Goal: Information Seeking & Learning: Learn about a topic

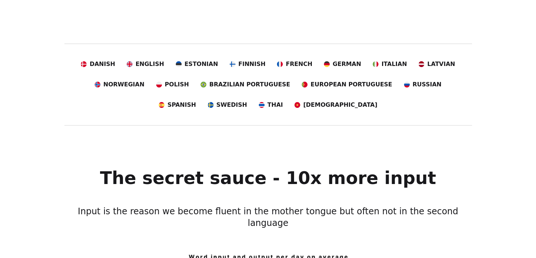
scroll to position [133, 0]
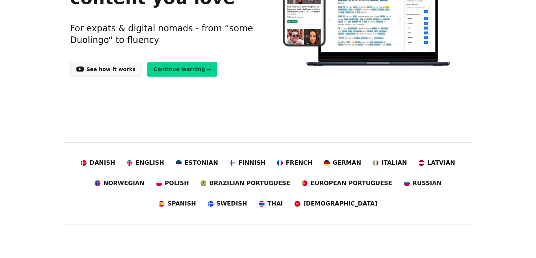
click at [196, 199] on link "Spanish" at bounding box center [177, 203] width 37 height 9
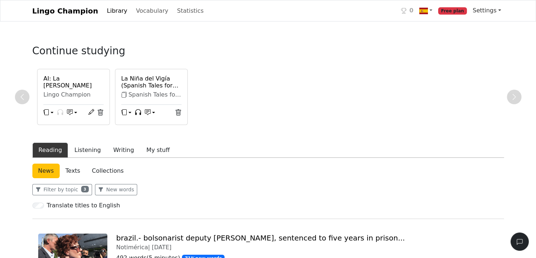
click at [498, 9] on link "Settings" at bounding box center [487, 10] width 34 height 15
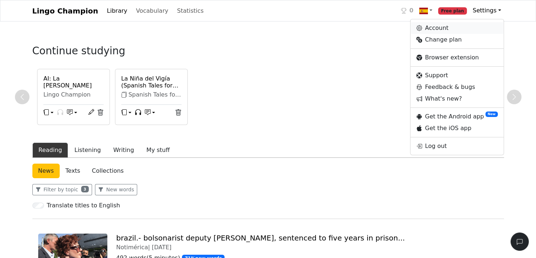
click at [489, 26] on link "Account" at bounding box center [457, 28] width 93 height 12
select select "**********"
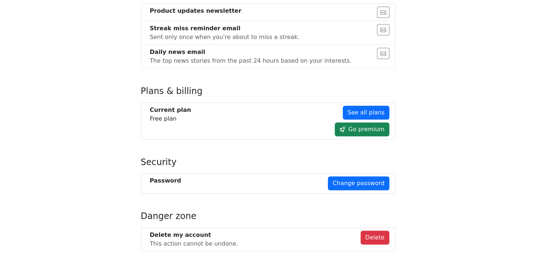
scroll to position [432, 0]
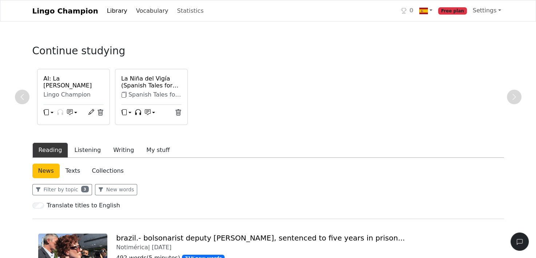
click at [145, 10] on link "Vocabulary" at bounding box center [152, 11] width 38 height 15
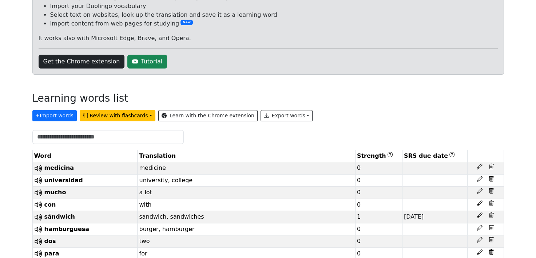
scroll to position [94, 0]
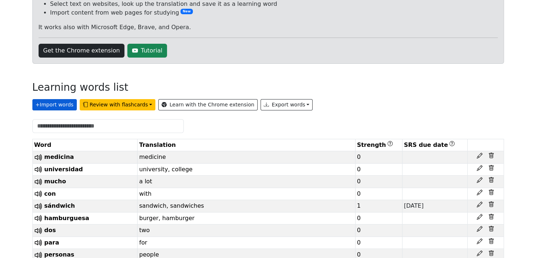
click at [64, 103] on button "+ Import words" at bounding box center [54, 104] width 44 height 11
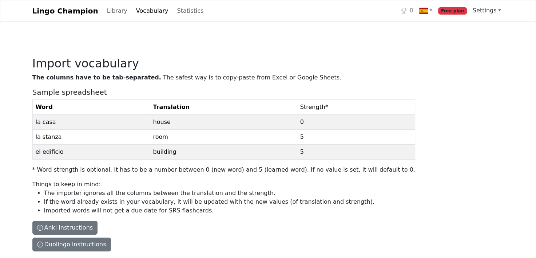
click at [491, 11] on link "Settings" at bounding box center [487, 10] width 34 height 15
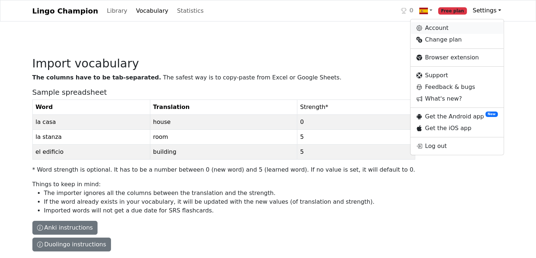
click at [444, 27] on link "Account" at bounding box center [457, 28] width 93 height 12
select select "**********"
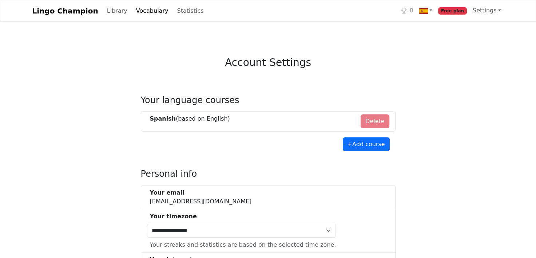
click at [105, 11] on link "Library" at bounding box center [117, 11] width 26 height 15
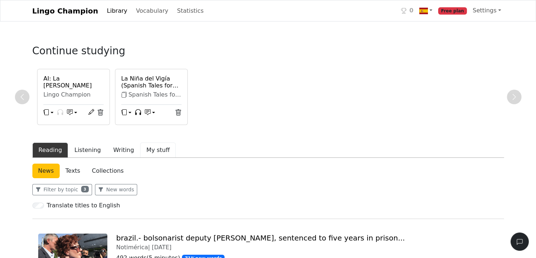
click at [151, 150] on button "My stuff" at bounding box center [158, 149] width 36 height 15
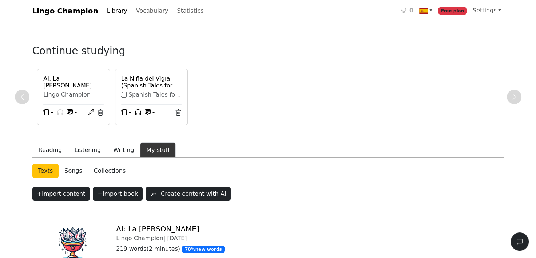
scroll to position [64, 0]
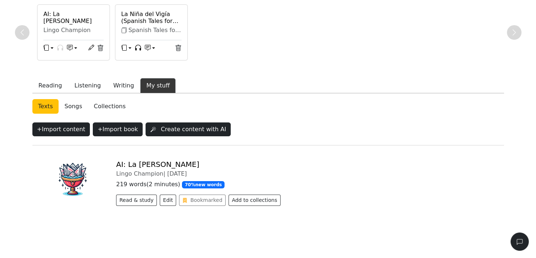
click at [81, 175] on img at bounding box center [73, 179] width 70 height 39
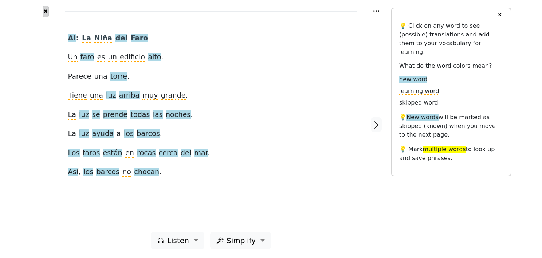
click at [44, 11] on button "✖" at bounding box center [46, 11] width 6 height 11
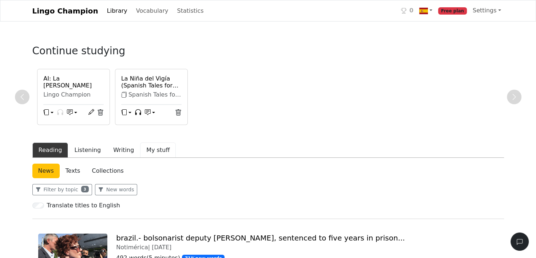
click at [141, 151] on button "My stuff" at bounding box center [158, 149] width 36 height 15
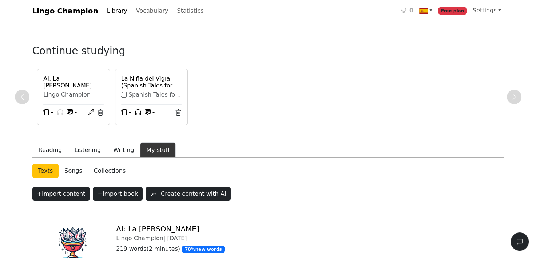
click at [141, 151] on button "My stuff" at bounding box center [158, 149] width 36 height 15
click at [141, 147] on button "My stuff" at bounding box center [158, 149] width 36 height 15
click at [150, 150] on button "My stuff" at bounding box center [158, 149] width 36 height 15
click at [93, 166] on link "Collections" at bounding box center [109, 171] width 43 height 15
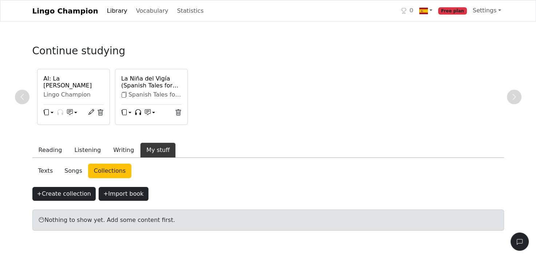
scroll to position [22, 0]
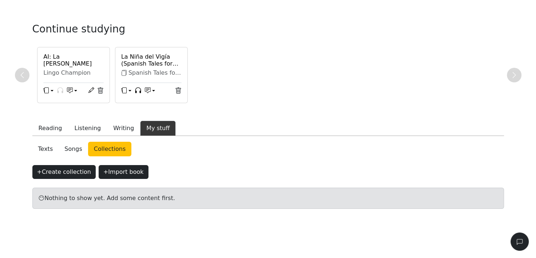
click at [44, 147] on link "Texts" at bounding box center [45, 149] width 27 height 15
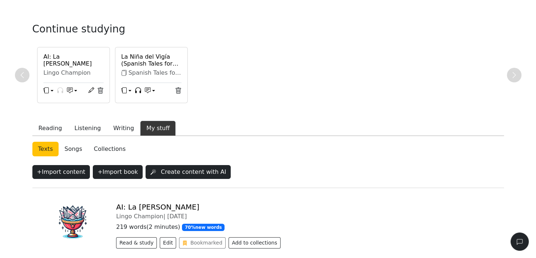
scroll to position [64, 0]
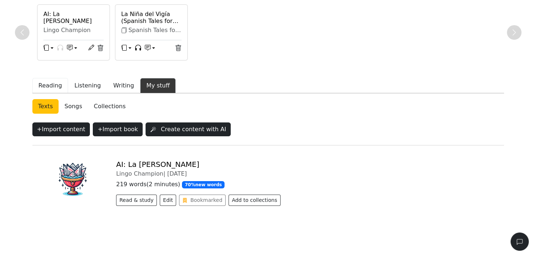
click at [48, 81] on button "Reading" at bounding box center [50, 85] width 36 height 15
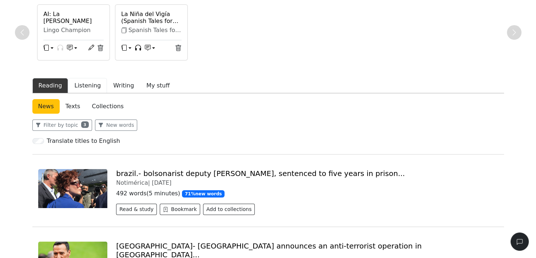
click at [81, 81] on button "Listening" at bounding box center [87, 85] width 39 height 15
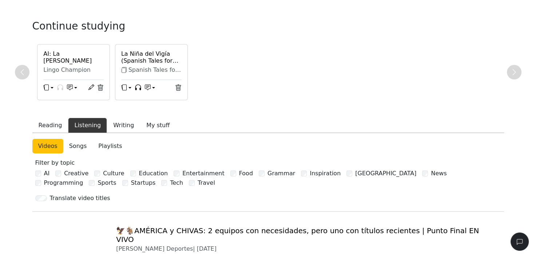
scroll to position [64, 0]
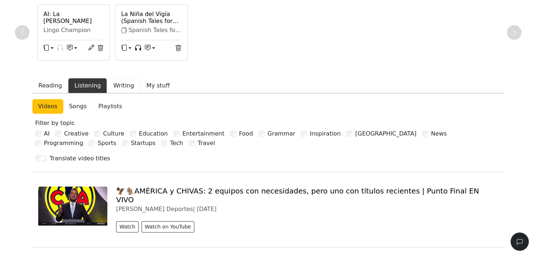
click at [121, 83] on button "Writing" at bounding box center [123, 85] width 33 height 15
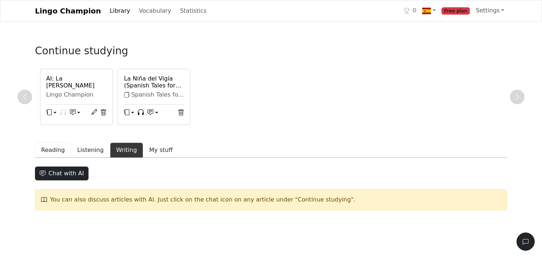
click at [60, 149] on button "Reading" at bounding box center [53, 149] width 36 height 15
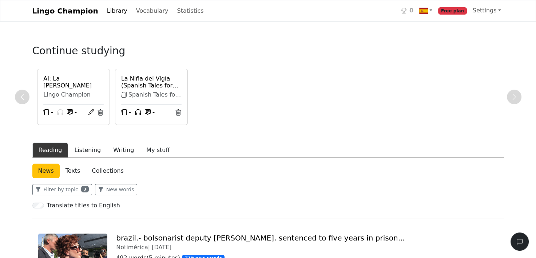
click at [55, 11] on link "Lingo Champion" at bounding box center [65, 11] width 66 height 15
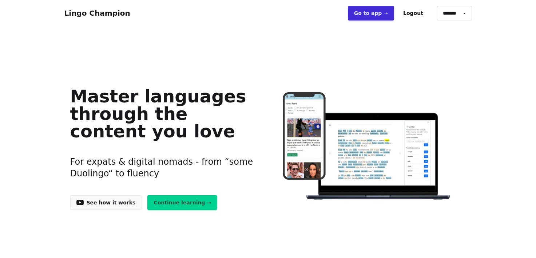
click at [151, 204] on link "Continue learning →" at bounding box center [182, 202] width 70 height 15
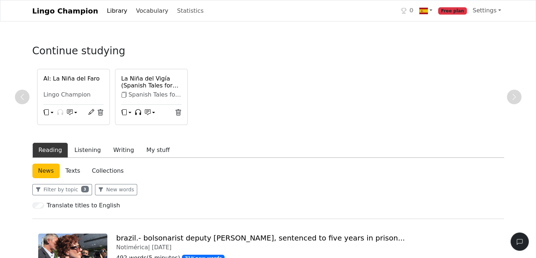
click at [143, 10] on link "Vocabulary" at bounding box center [152, 11] width 38 height 15
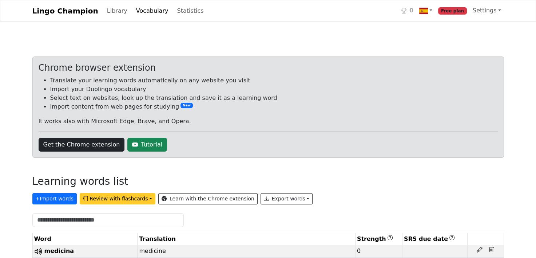
click at [137, 201] on button "Review with flashcards" at bounding box center [118, 198] width 76 height 11
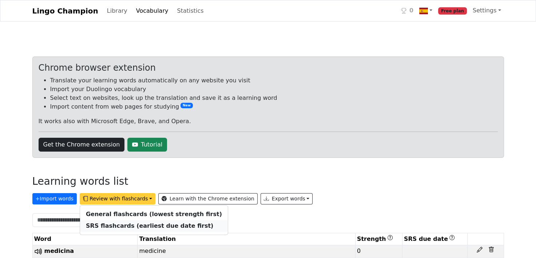
click at [141, 226] on strong "SRS flashcards (earliest due date first)" at bounding box center [149, 225] width 127 height 7
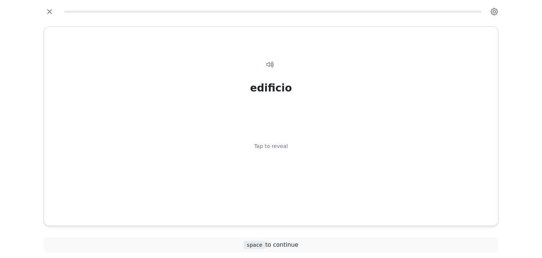
click at [493, 12] on icon "button" at bounding box center [494, 11] width 3 height 3
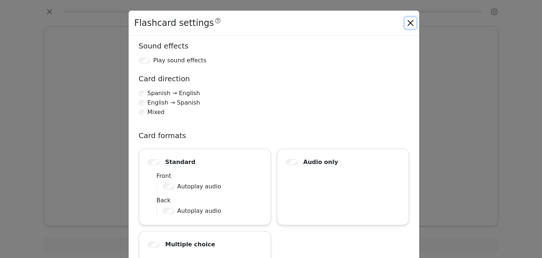
click at [408, 24] on button "Close" at bounding box center [411, 23] width 12 height 12
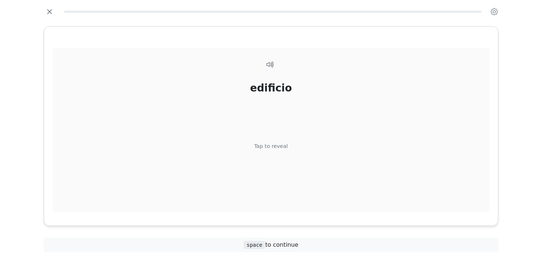
click at [347, 190] on div "edificio Tap to reveal" at bounding box center [271, 138] width 436 height 181
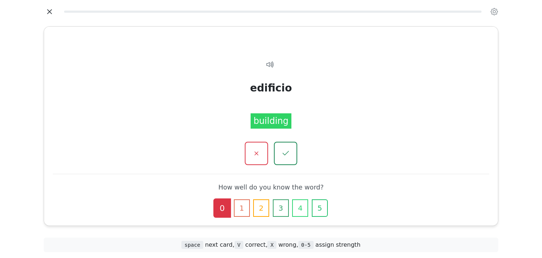
click at [51, 11] on icon "button" at bounding box center [49, 11] width 11 height 11
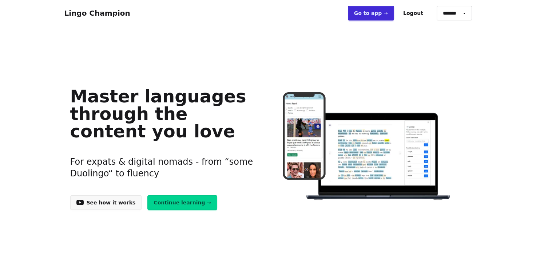
click at [368, 10] on link "Go to app ➝" at bounding box center [371, 13] width 46 height 15
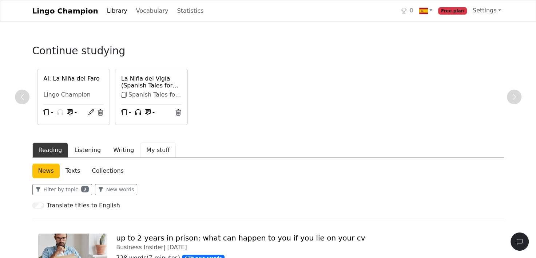
click at [149, 148] on button "My stuff" at bounding box center [158, 149] width 36 height 15
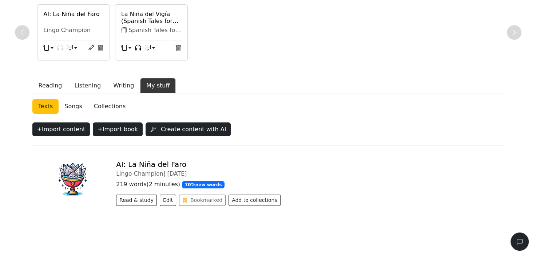
scroll to position [63, 0]
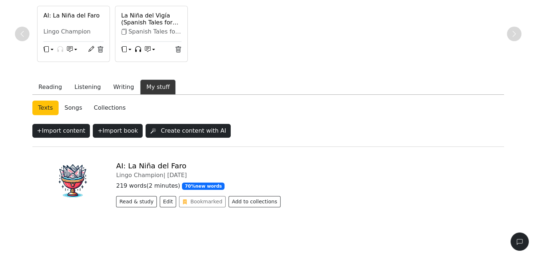
click at [104, 48] on div at bounding box center [73, 50] width 69 height 11
click at [101, 45] on div at bounding box center [95, 50] width 18 height 11
drag, startPoint x: 100, startPoint y: 45, endPoint x: 100, endPoint y: 50, distance: 4.4
click at [100, 50] on div at bounding box center [94, 50] width 18 height 11
click at [100, 50] on icon at bounding box center [100, 49] width 7 height 7
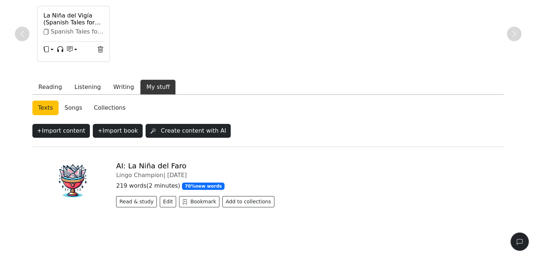
click at [100, 50] on icon at bounding box center [100, 49] width 7 height 7
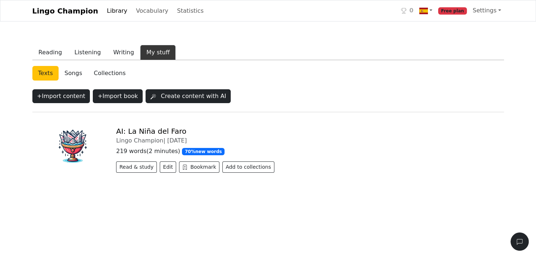
scroll to position [0, 0]
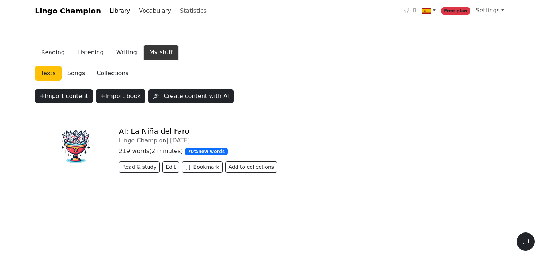
click at [155, 15] on link "Vocabulary" at bounding box center [155, 11] width 38 height 15
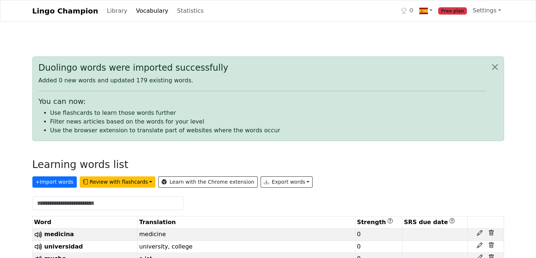
click at [62, 13] on link "Lingo Champion" at bounding box center [65, 11] width 66 height 15
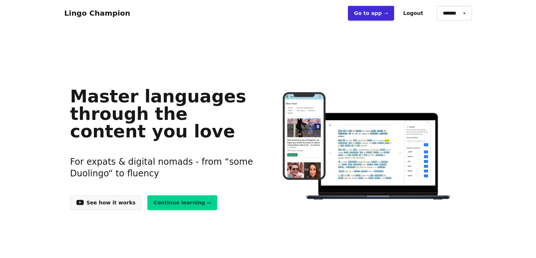
click at [174, 196] on link "Continue learning →" at bounding box center [182, 202] width 70 height 15
